Goal: Check status

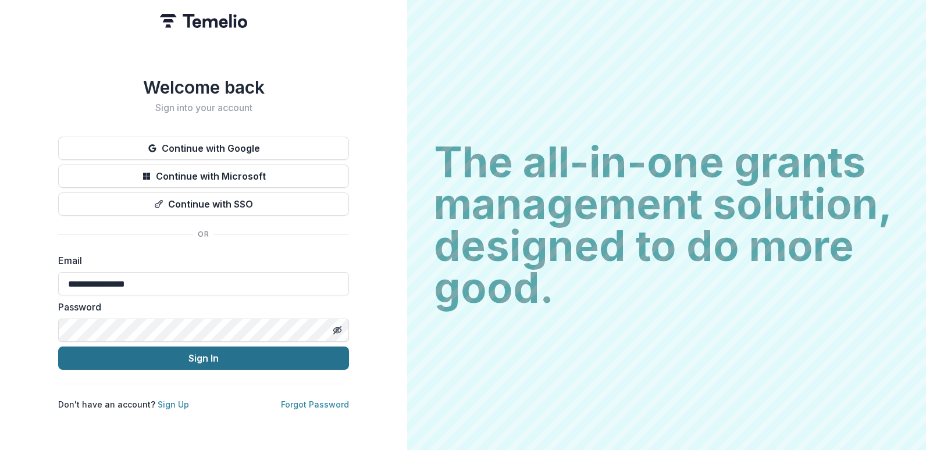
click at [216, 357] on button "Sign In" at bounding box center [203, 358] width 291 height 23
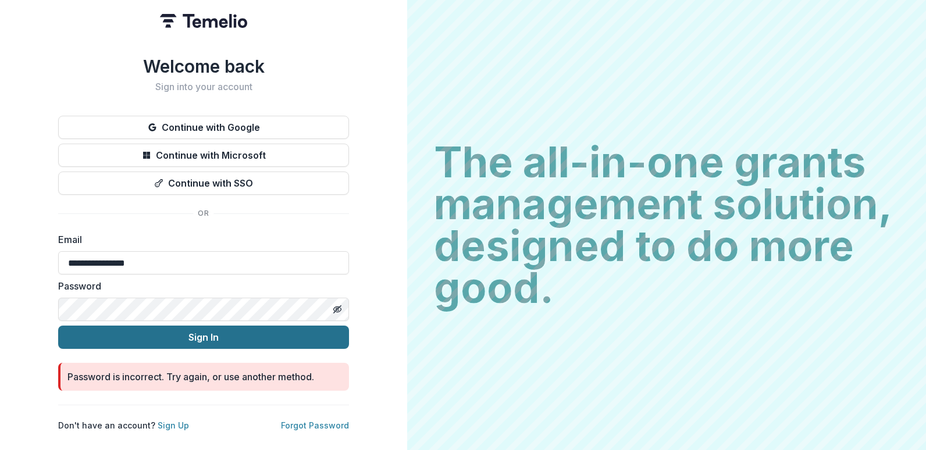
click at [58, 326] on button "Sign In" at bounding box center [203, 337] width 291 height 23
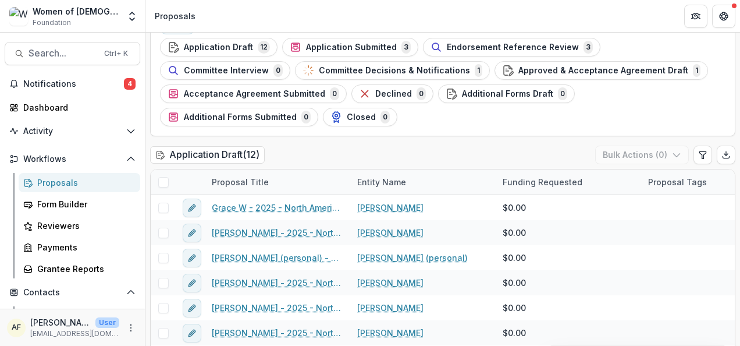
scroll to position [86, 0]
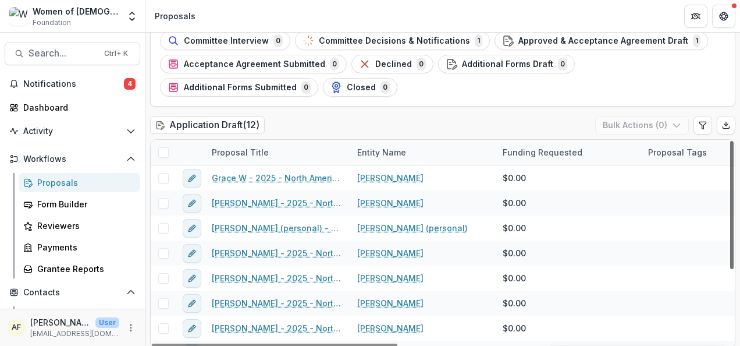
drag, startPoint x: 730, startPoint y: 182, endPoint x: 728, endPoint y: 168, distance: 14.6
click at [730, 168] on div at bounding box center [731, 205] width 3 height 128
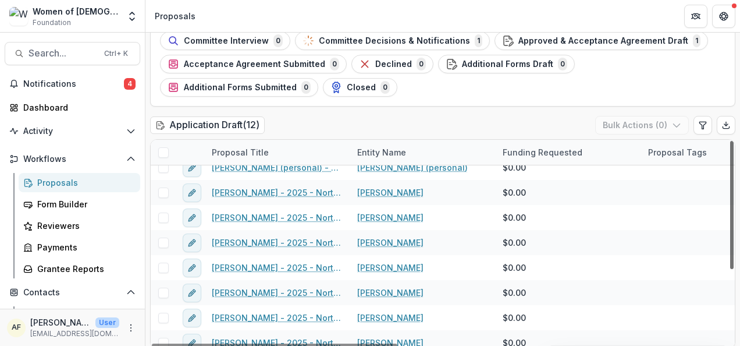
scroll to position [0, 0]
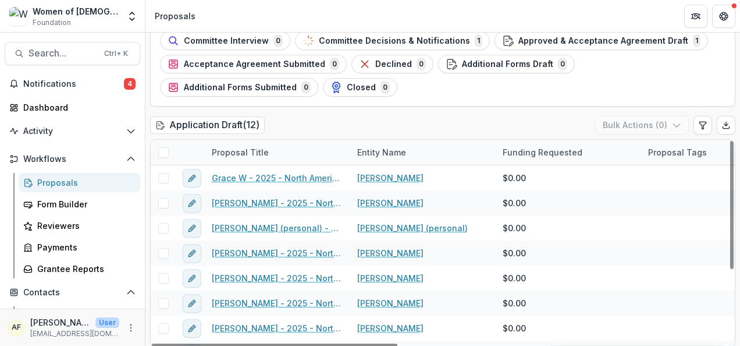
drag, startPoint x: 728, startPoint y: 163, endPoint x: 727, endPoint y: 92, distance: 71.6
click at [730, 141] on div at bounding box center [731, 205] width 3 height 128
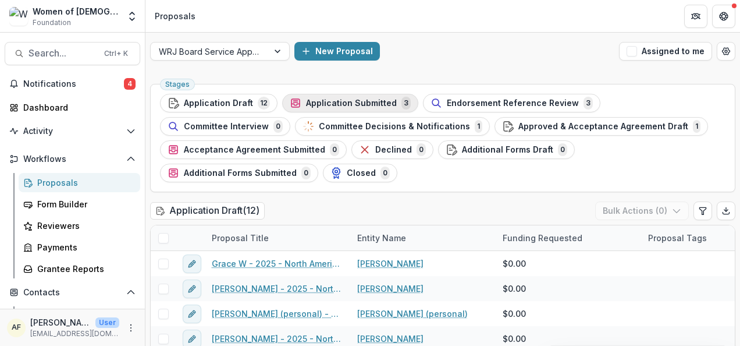
click at [364, 108] on div "Application Submitted 3" at bounding box center [350, 103] width 121 height 13
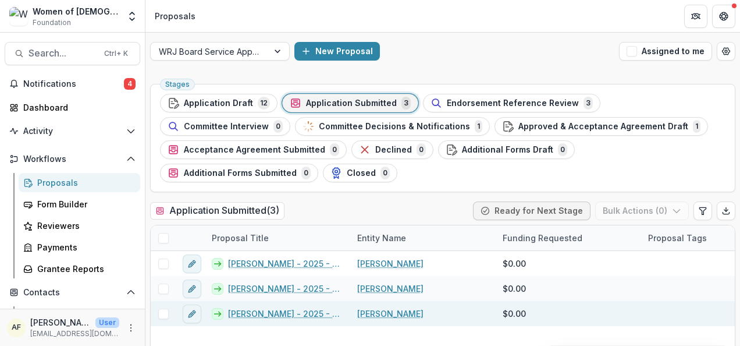
click at [253, 316] on link "[PERSON_NAME] - 2025 - North American Board Service Application 2026" at bounding box center [285, 313] width 115 height 12
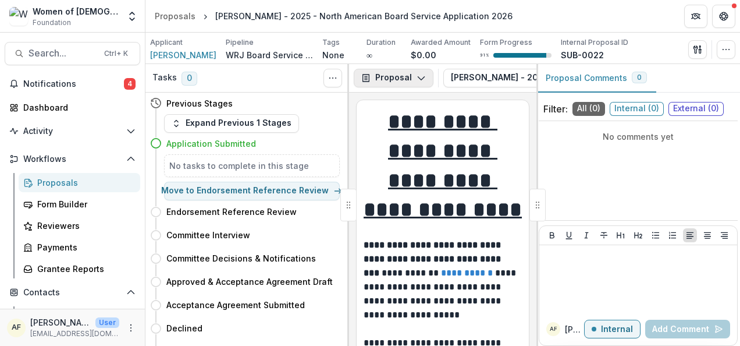
click at [400, 76] on button "Proposal" at bounding box center [394, 78] width 80 height 19
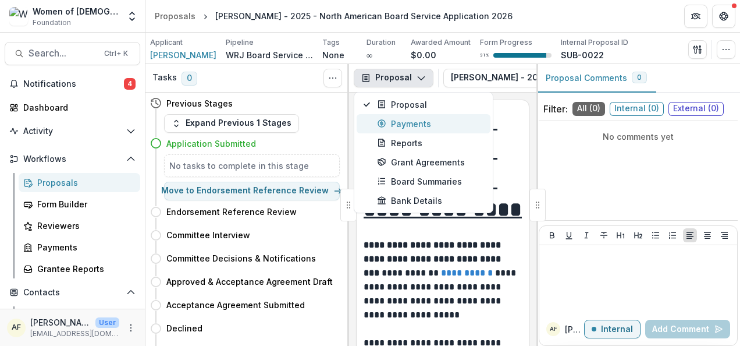
click at [405, 118] on div "Payments" at bounding box center [430, 124] width 106 height 12
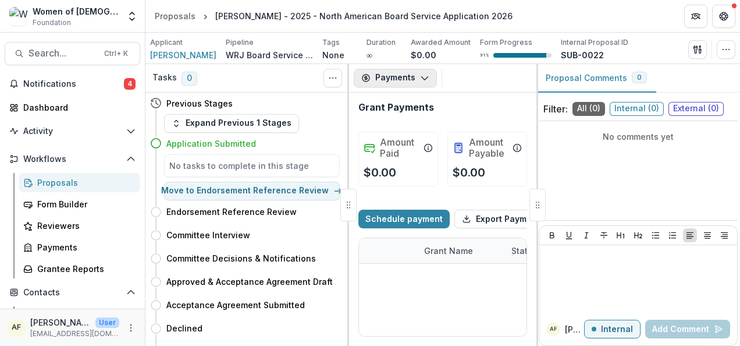
click at [404, 78] on button "Payments" at bounding box center [395, 78] width 83 height 19
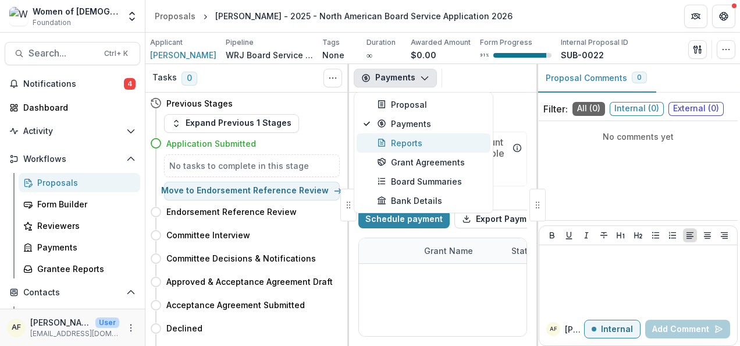
click at [407, 141] on div "Reports" at bounding box center [430, 143] width 106 height 12
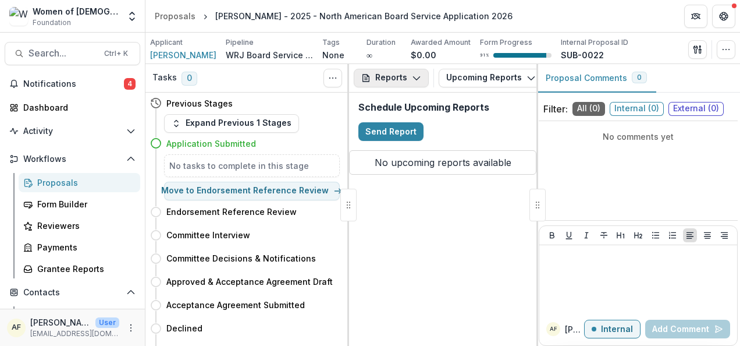
click at [411, 83] on button "Reports" at bounding box center [391, 78] width 75 height 19
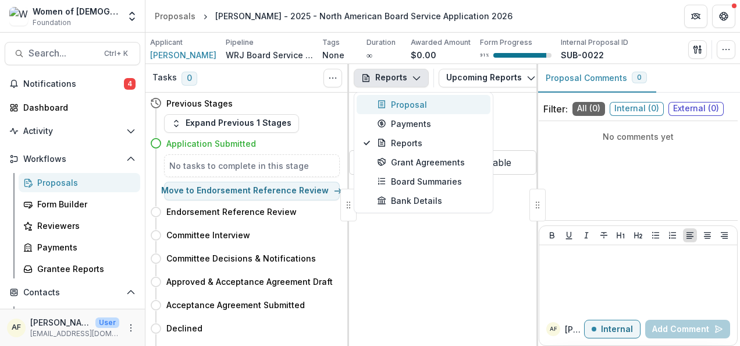
click at [410, 98] on div "Proposal" at bounding box center [430, 104] width 106 height 12
